Goal: Task Accomplishment & Management: Complete application form

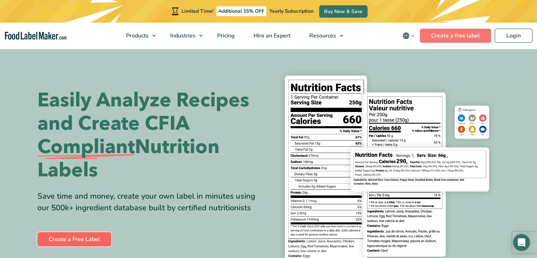
click at [76, 236] on link "Create a Free Label" at bounding box center [74, 239] width 74 height 14
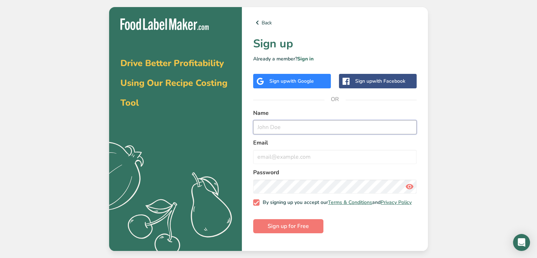
click at [272, 124] on input "text" at bounding box center [334, 127] width 163 height 14
click at [286, 225] on button "Sign up for Free" at bounding box center [288, 226] width 70 height 14
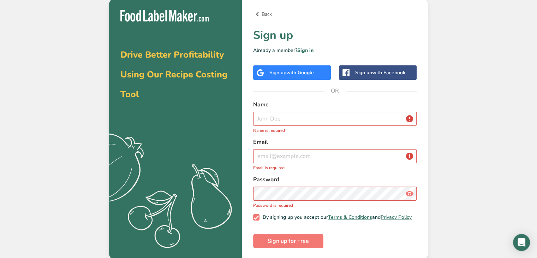
click at [258, 8] on icon at bounding box center [257, 14] width 8 height 13
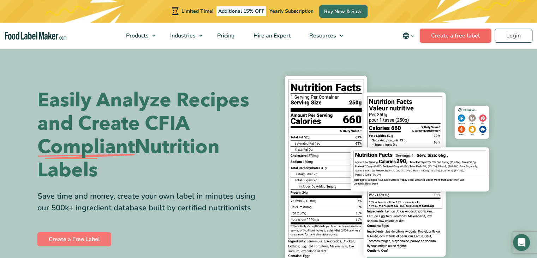
click at [460, 33] on link "Create a free label" at bounding box center [455, 36] width 71 height 14
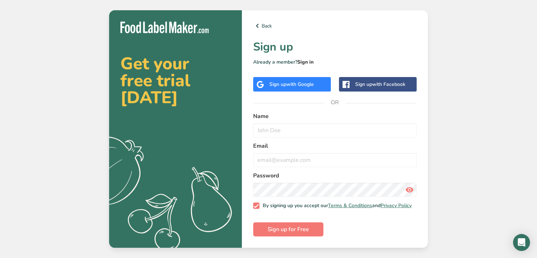
click at [310, 59] on link "Sign in" at bounding box center [305, 62] width 16 height 7
